Goal: Information Seeking & Learning: Learn about a topic

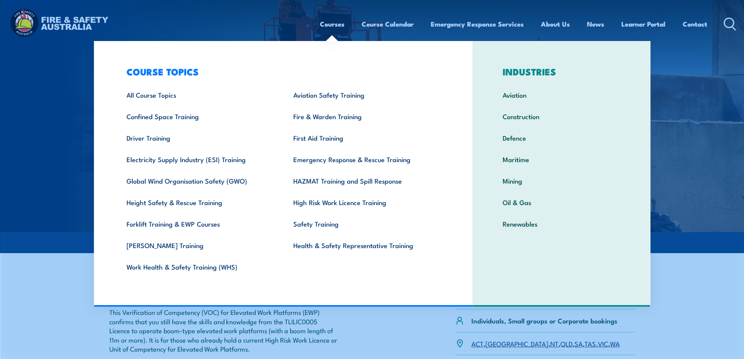
click at [322, 20] on link "Courses" at bounding box center [332, 24] width 25 height 21
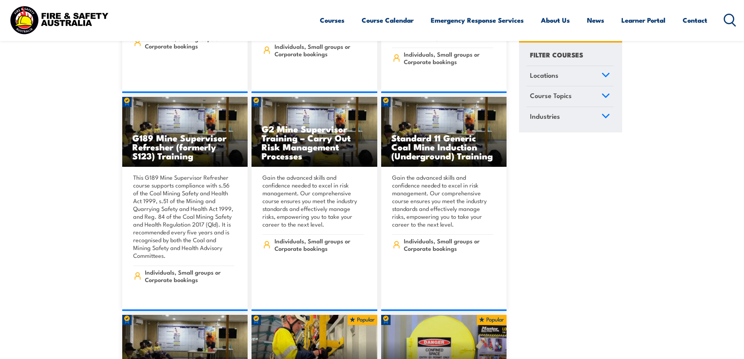
scroll to position [469, 0]
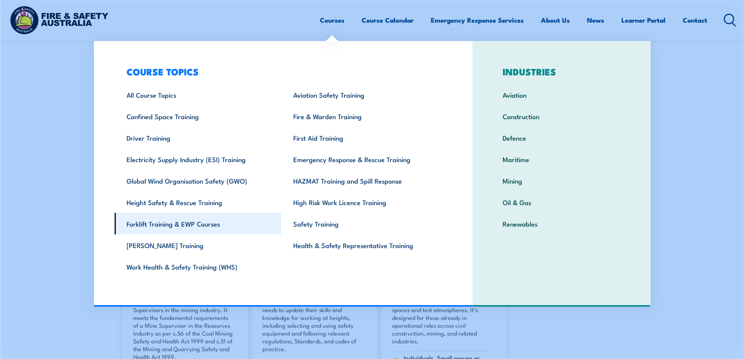
click at [201, 223] on link "Forklift Training & EWP Courses" at bounding box center [197, 223] width 167 height 21
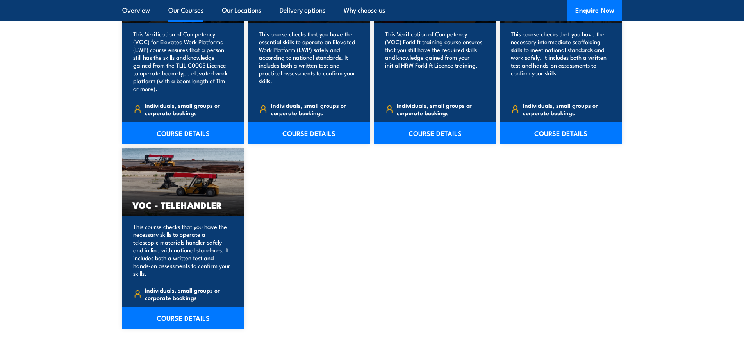
scroll to position [1094, 0]
click at [176, 11] on link "Our Courses" at bounding box center [185, 10] width 35 height 21
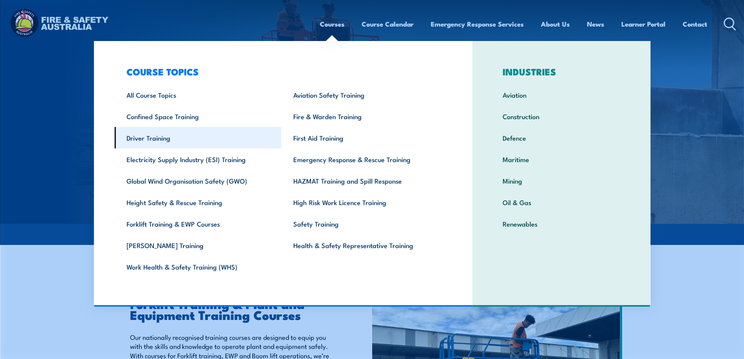
click at [152, 137] on link "Driver Training" at bounding box center [197, 137] width 167 height 21
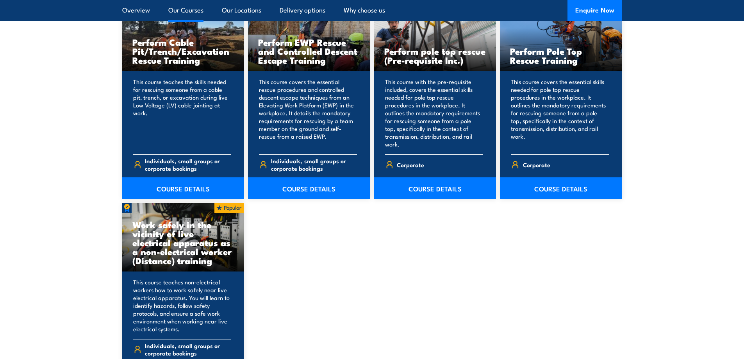
scroll to position [938, 0]
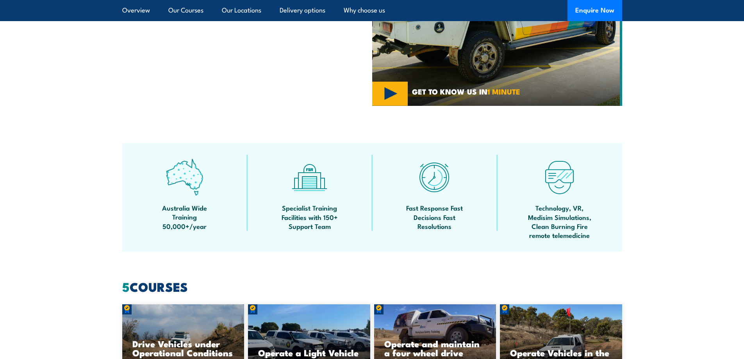
scroll to position [547, 0]
